Goal: Find specific page/section: Find specific page/section

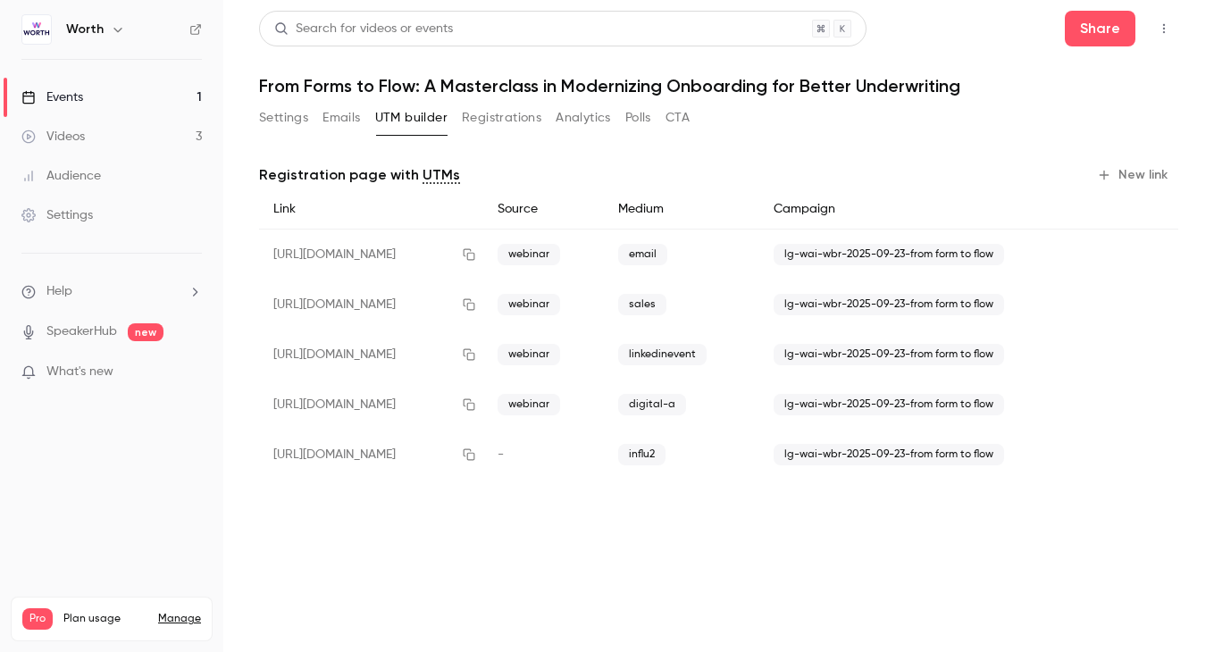
click at [292, 114] on button "Settings" at bounding box center [283, 118] width 49 height 29
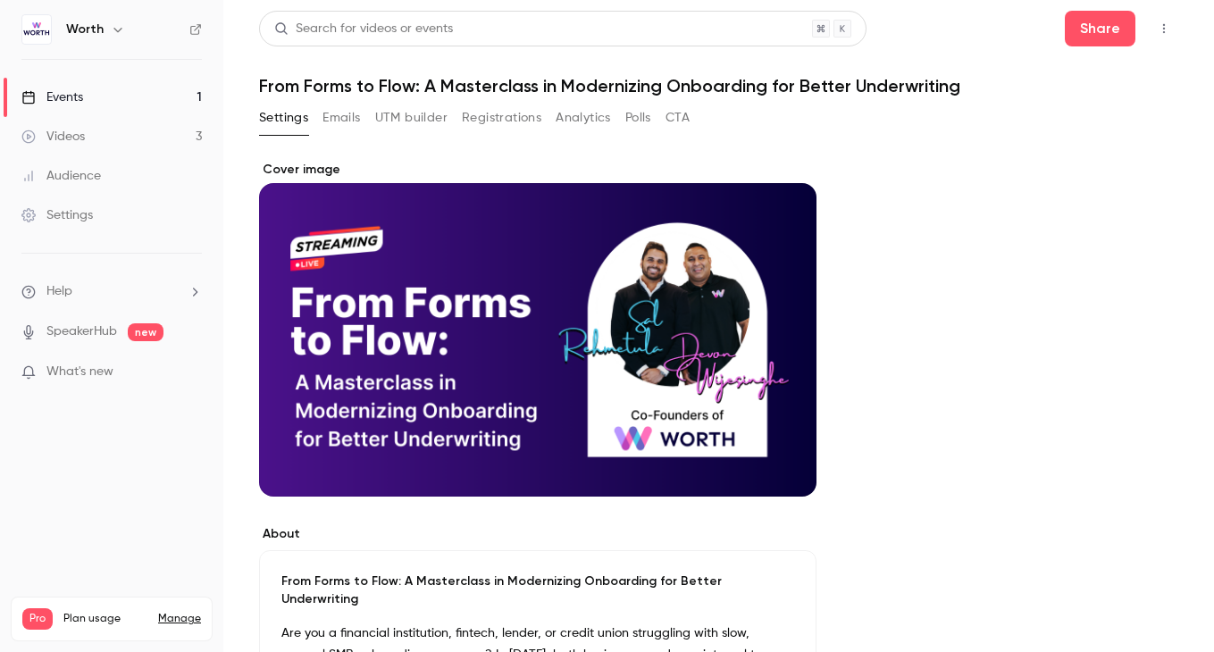
click at [350, 114] on button "Emails" at bounding box center [341, 118] width 38 height 29
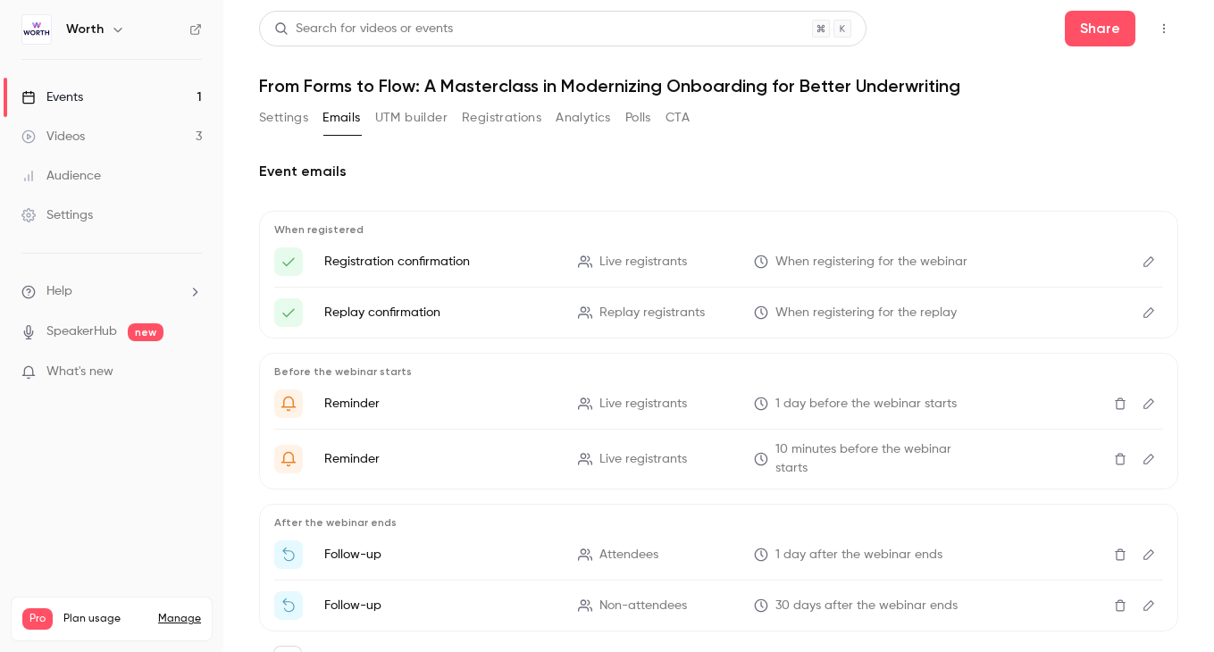
click at [288, 121] on button "Settings" at bounding box center [283, 118] width 49 height 29
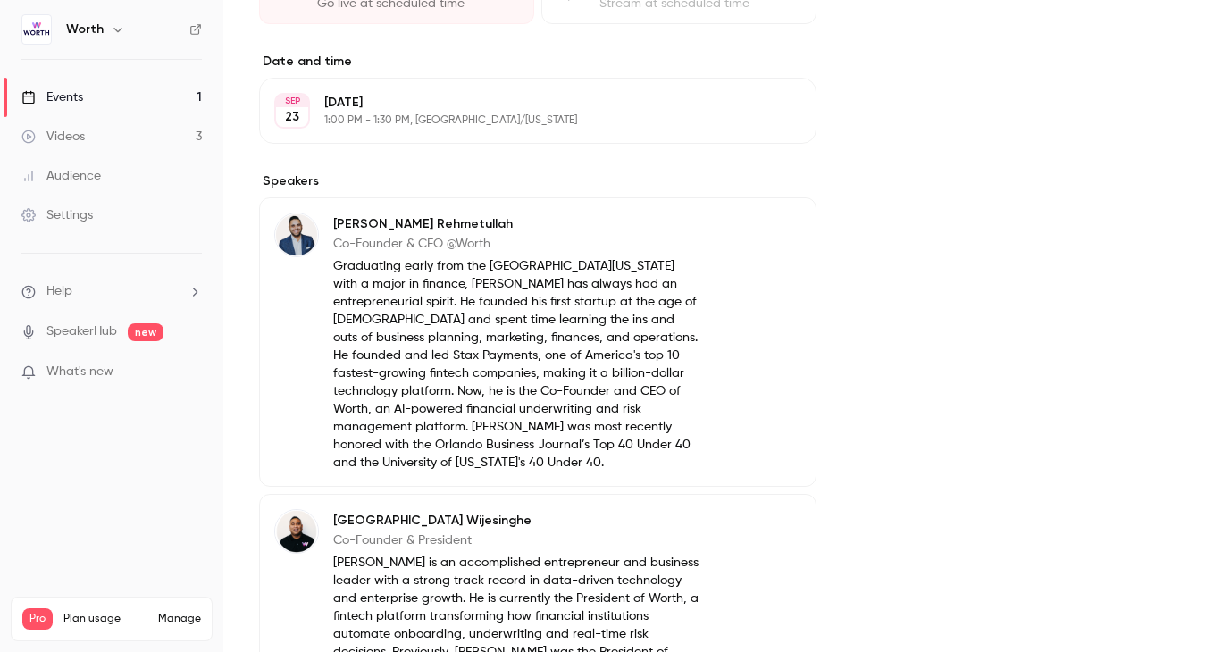
scroll to position [1172, 0]
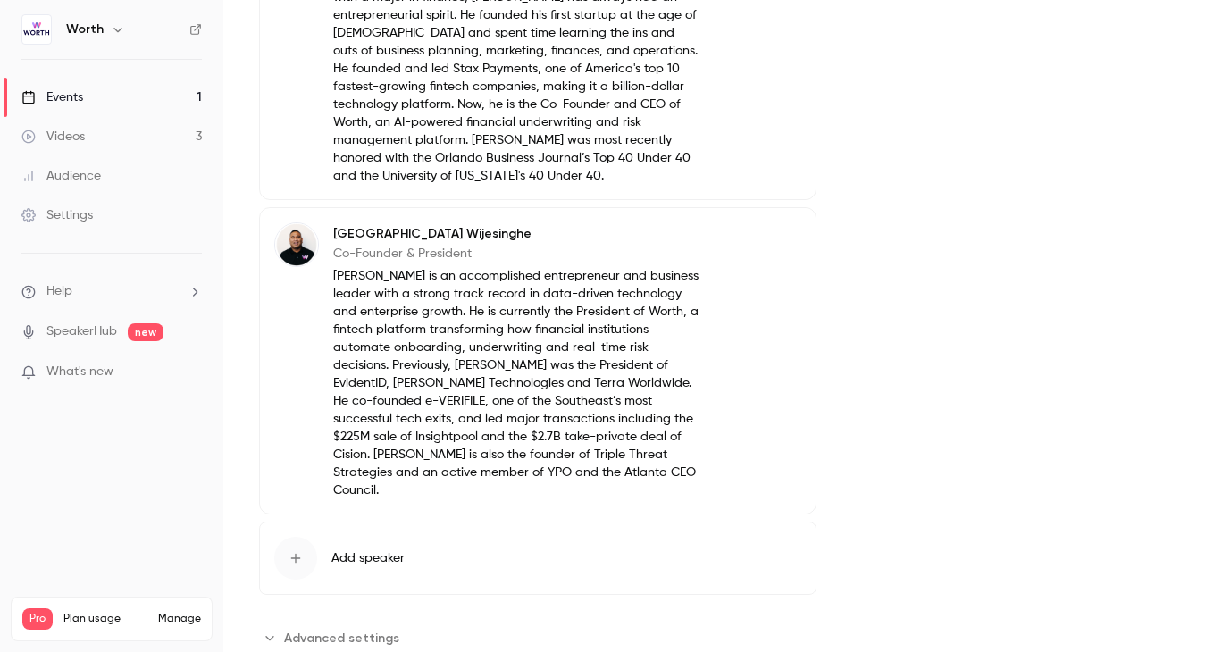
click at [452, 307] on p "[PERSON_NAME] is an accomplished entrepreneur and business leader with a strong…" at bounding box center [516, 383] width 367 height 232
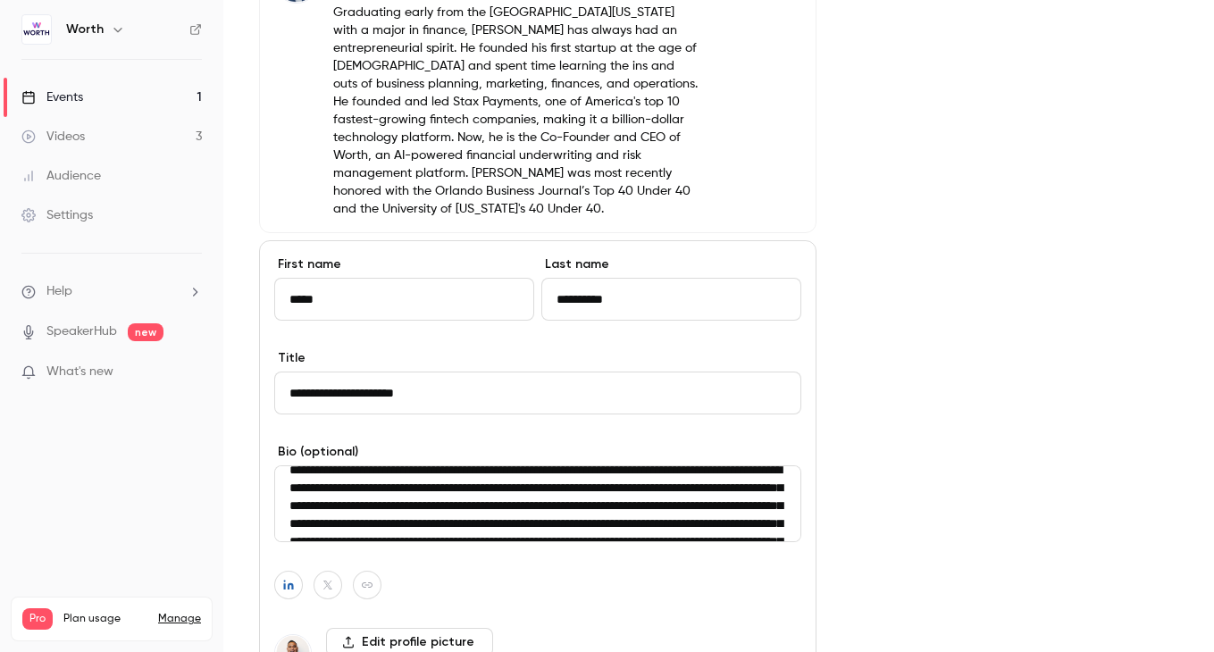
scroll to position [0, 0]
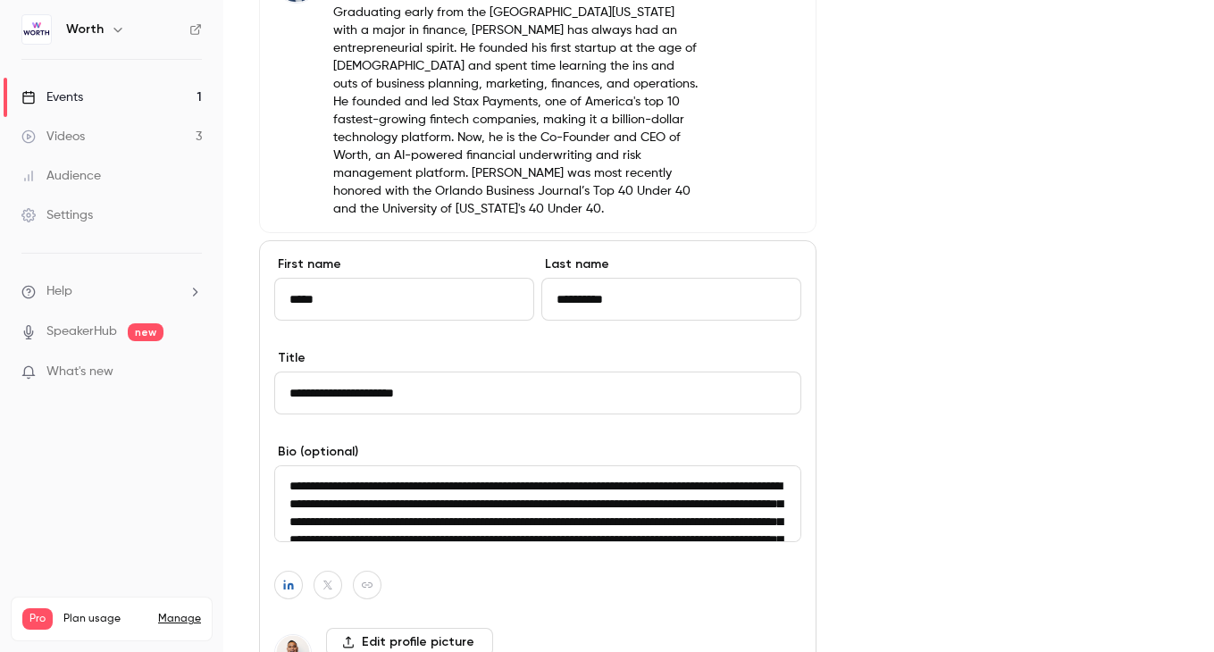
drag, startPoint x: 542, startPoint y: 479, endPoint x: 267, endPoint y: 410, distance: 283.5
click at [267, 410] on div "**********" at bounding box center [537, 498] width 557 height 517
